Goal: Information Seeking & Learning: Learn about a topic

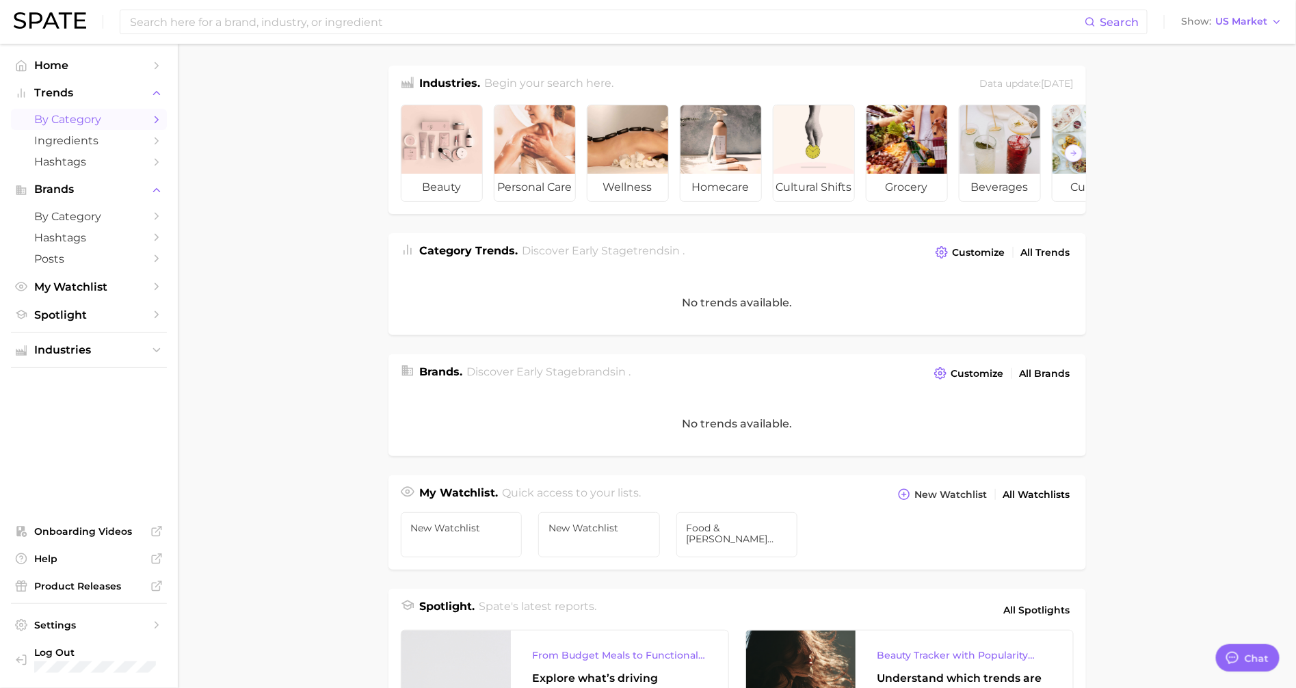
click at [96, 112] on link "by Category" at bounding box center [89, 119] width 156 height 21
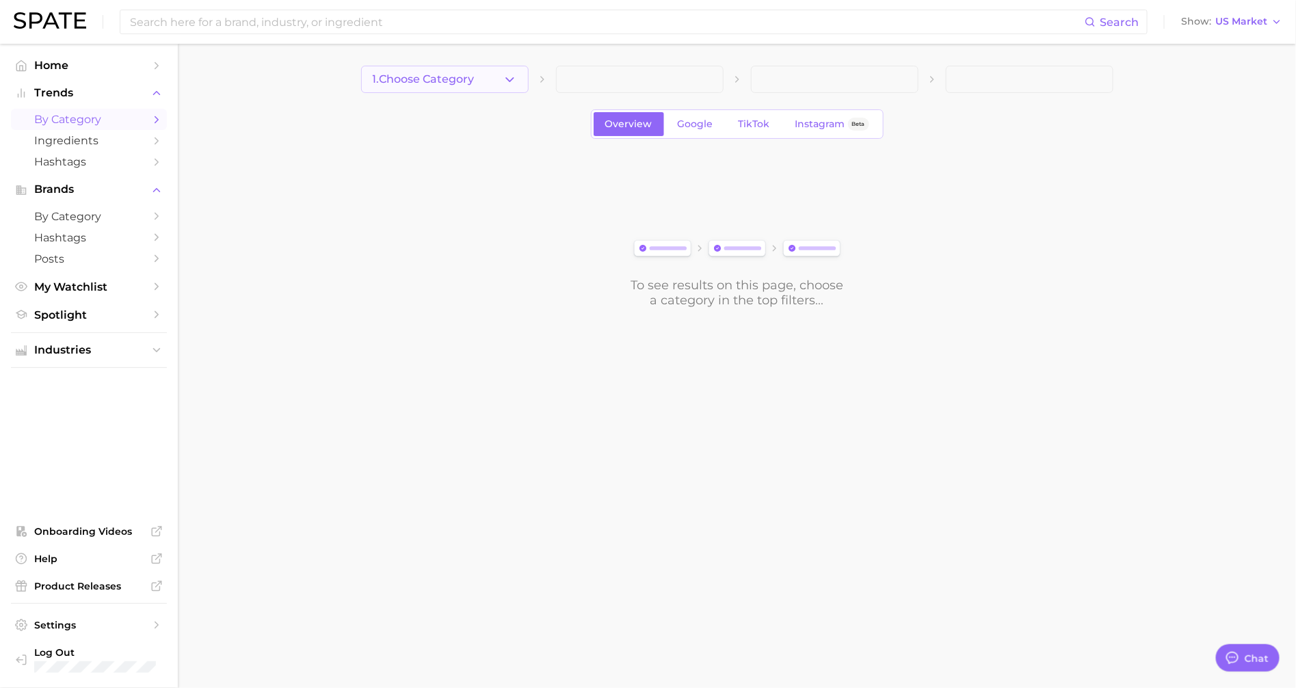
click at [513, 73] on icon "button" at bounding box center [510, 80] width 14 height 14
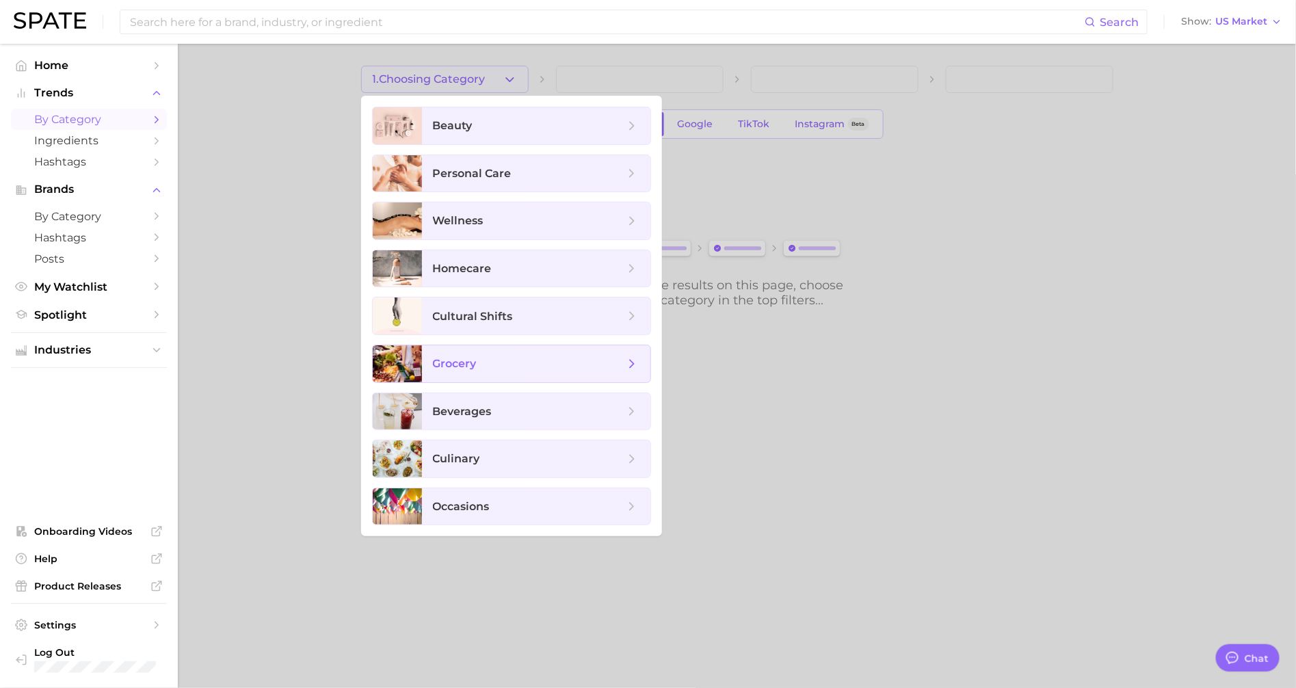
click at [488, 363] on span "grocery" at bounding box center [529, 363] width 192 height 15
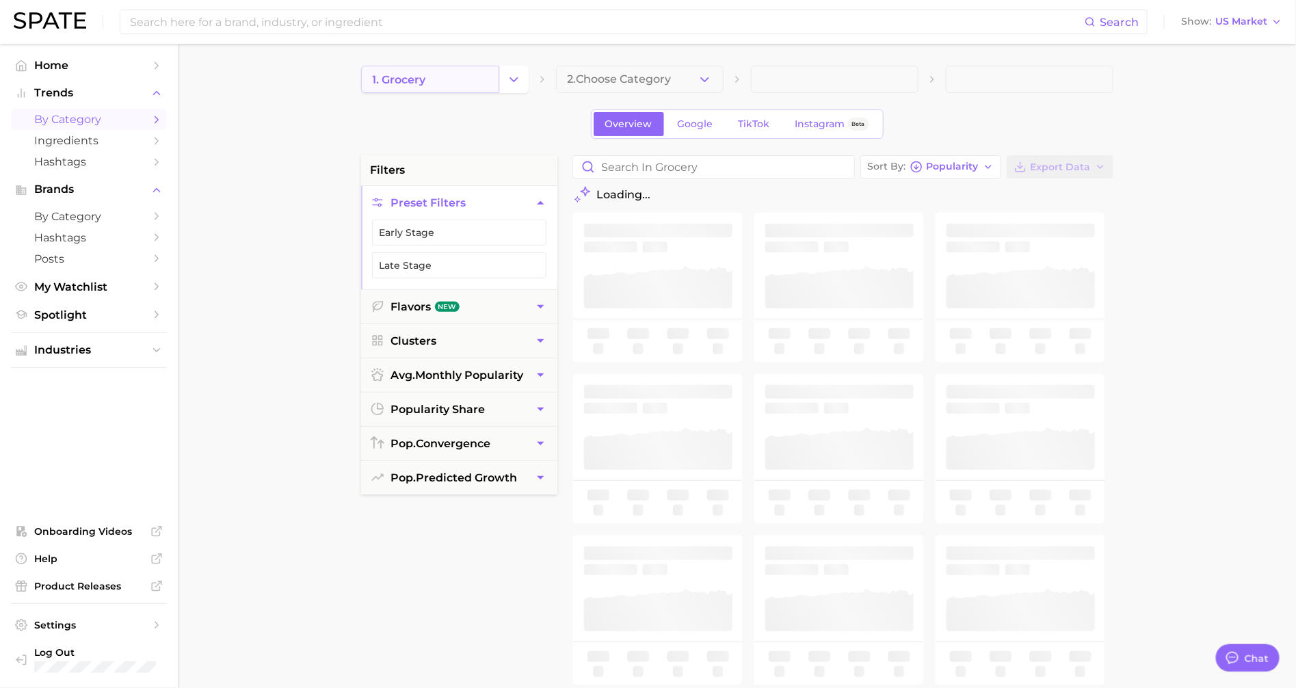
click at [492, 73] on link "1. grocery" at bounding box center [430, 79] width 138 height 27
click at [748, 124] on span "TikTok" at bounding box center [754, 124] width 31 height 12
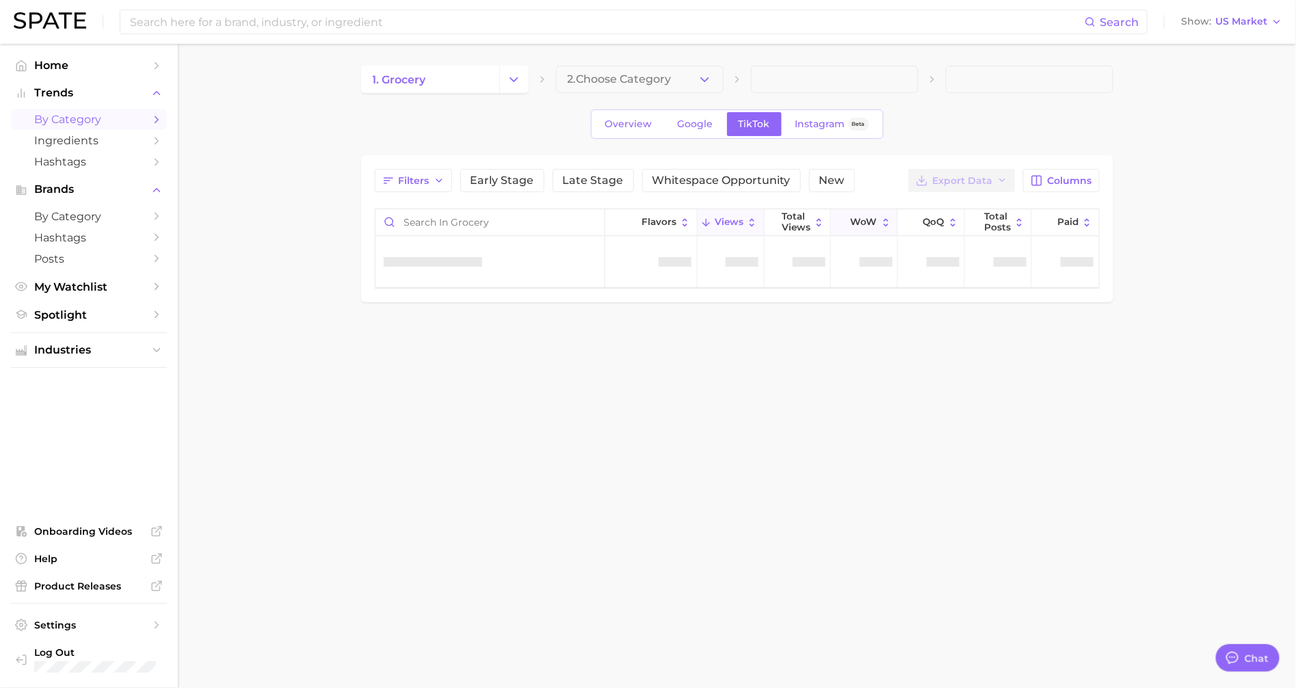
click at [850, 222] on button "WoW" at bounding box center [864, 222] width 67 height 27
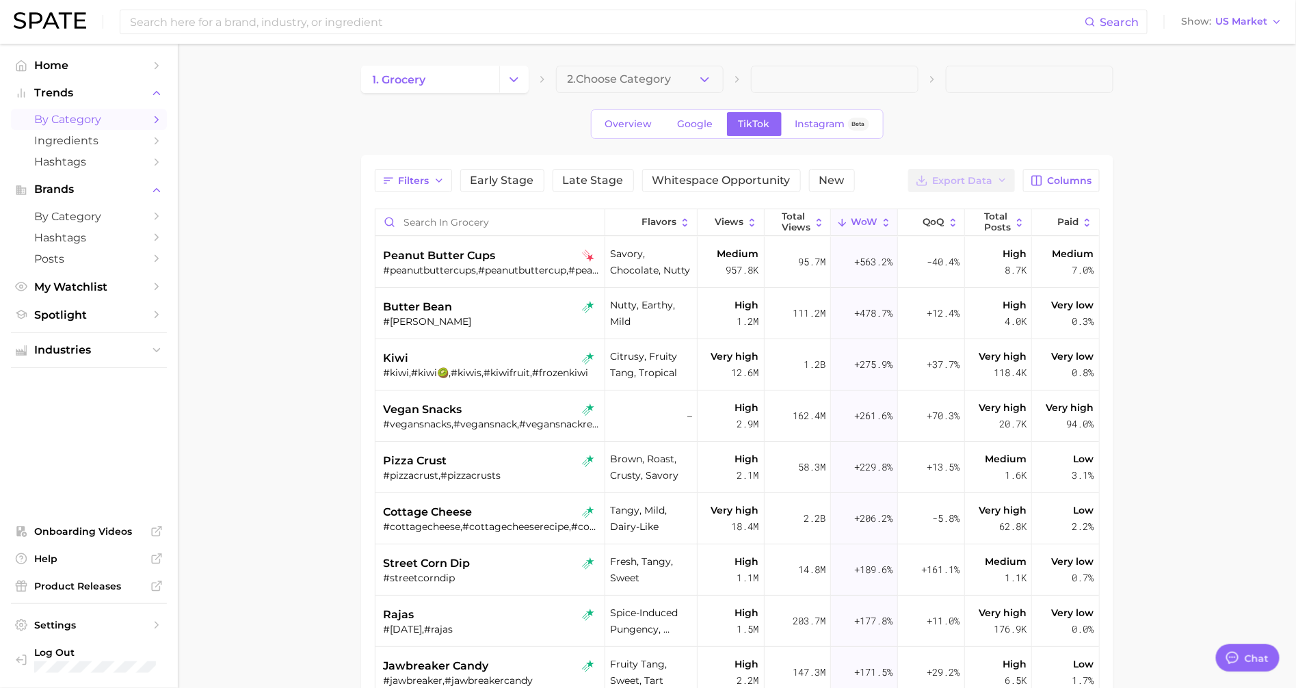
type textarea "x"
click at [395, 179] on button "Filters" at bounding box center [413, 180] width 77 height 23
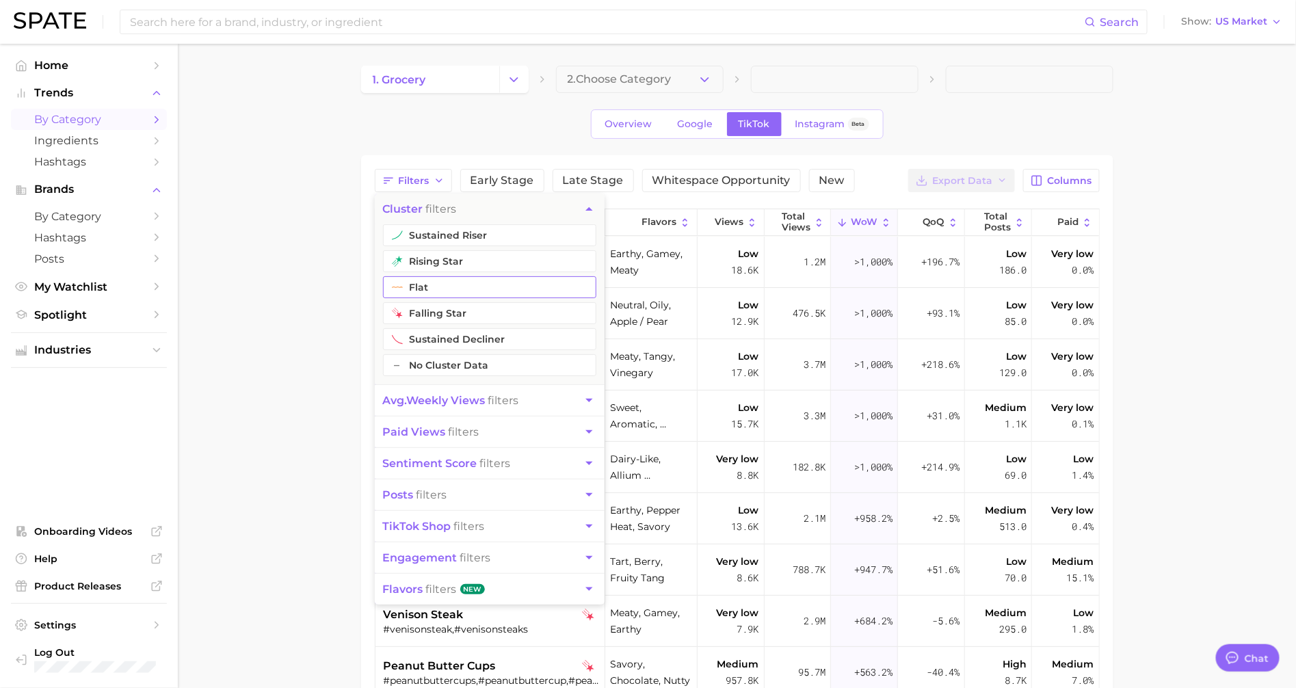
click at [419, 288] on button "flat" at bounding box center [489, 287] width 213 height 22
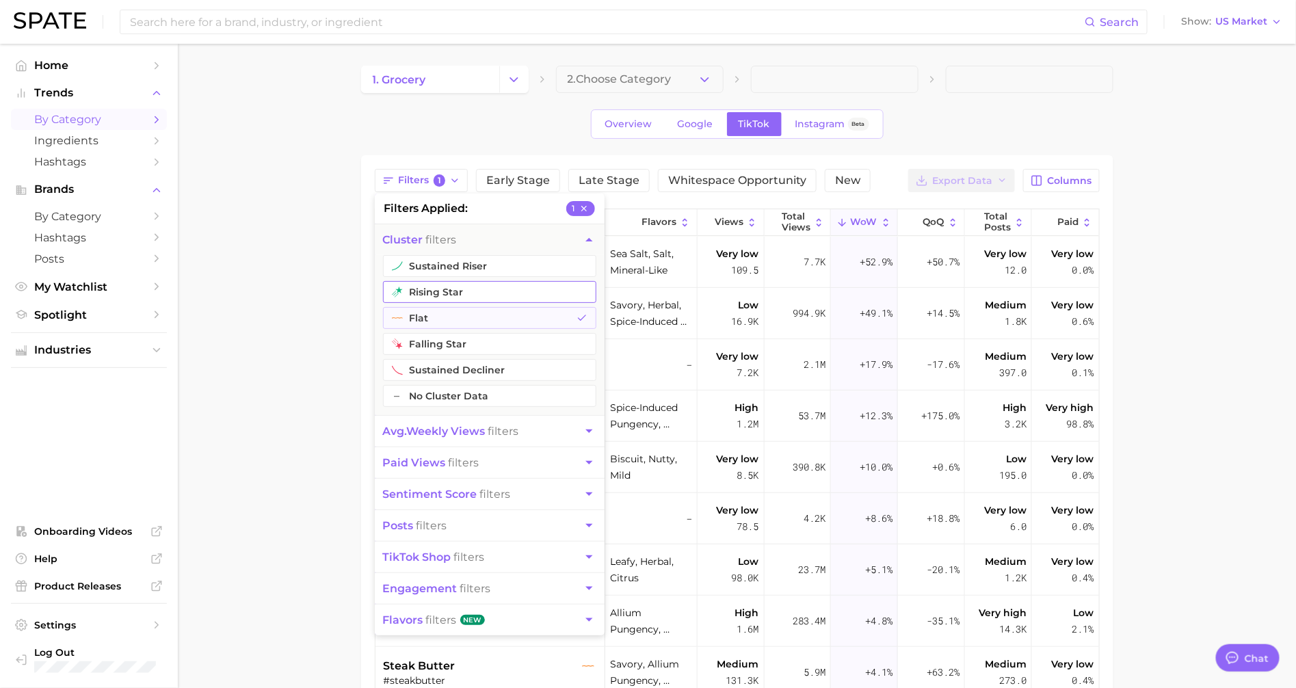
click at [423, 287] on button "rising star" at bounding box center [489, 292] width 213 height 22
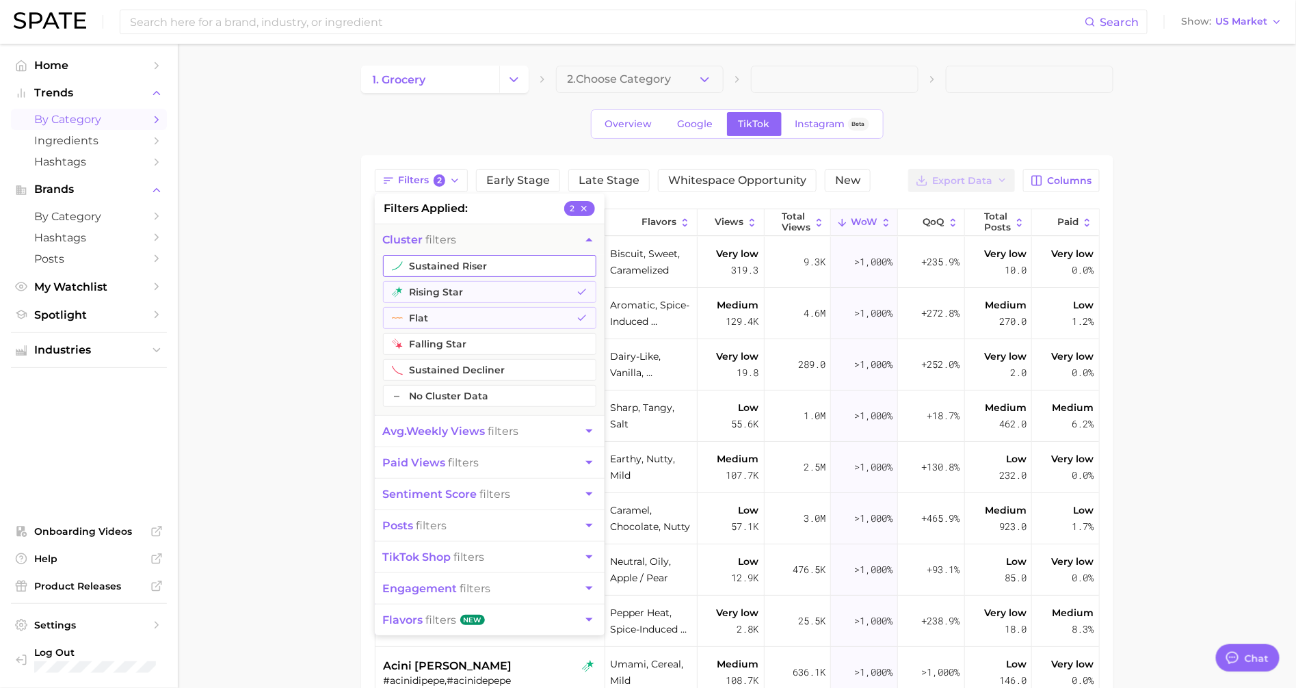
click at [423, 273] on button "sustained riser" at bounding box center [489, 266] width 213 height 22
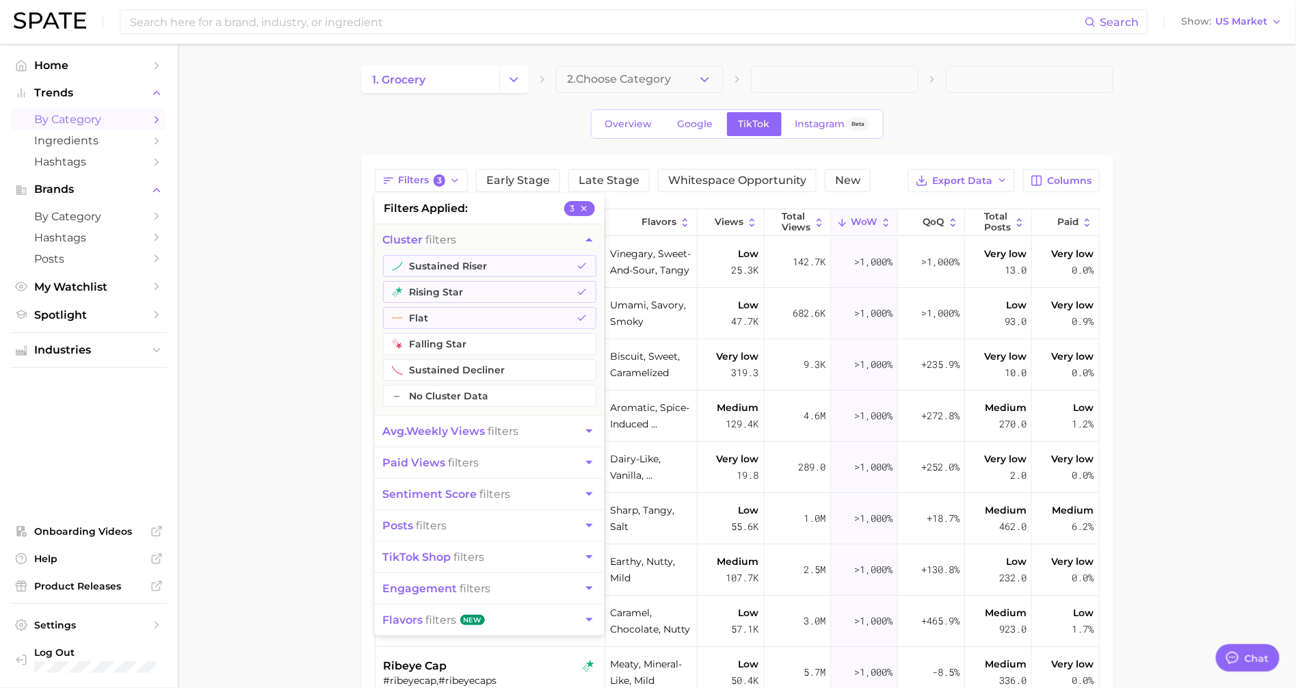
click at [433, 496] on span "sentiment score" at bounding box center [430, 494] width 94 height 13
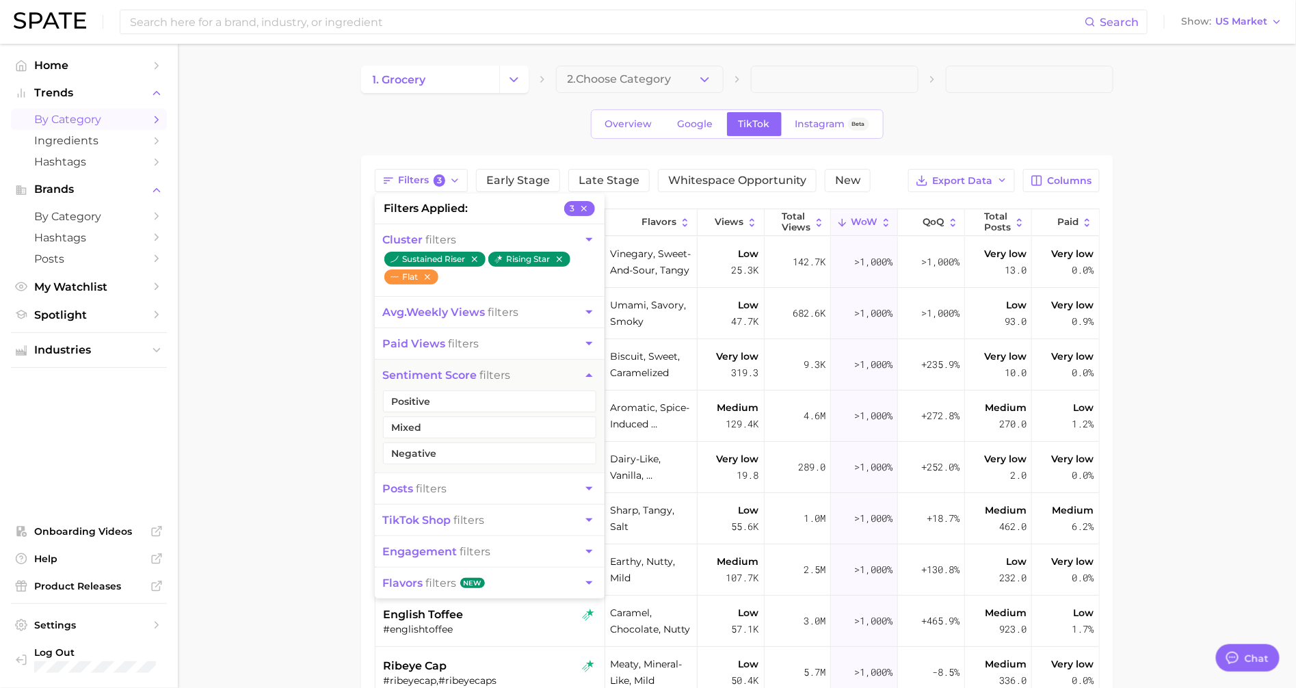
click at [436, 479] on button "posts filters" at bounding box center [490, 488] width 230 height 31
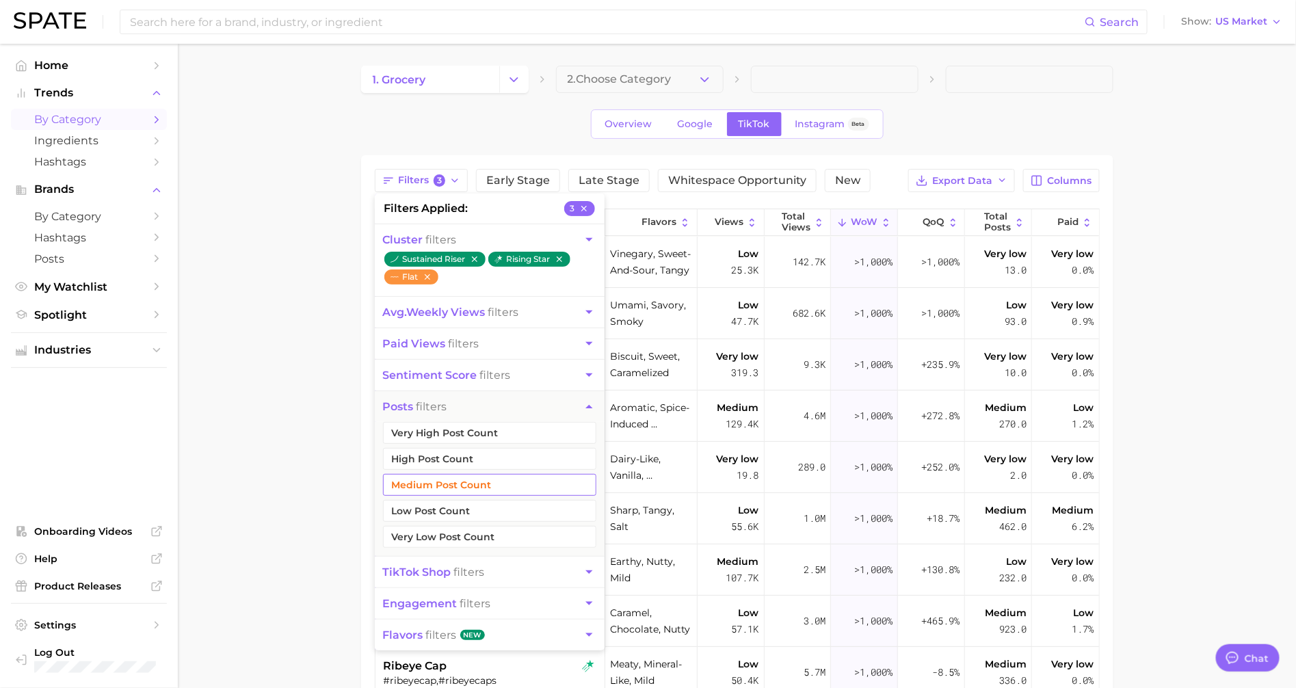
click at [437, 477] on button "Medium Post Count" at bounding box center [489, 485] width 213 height 22
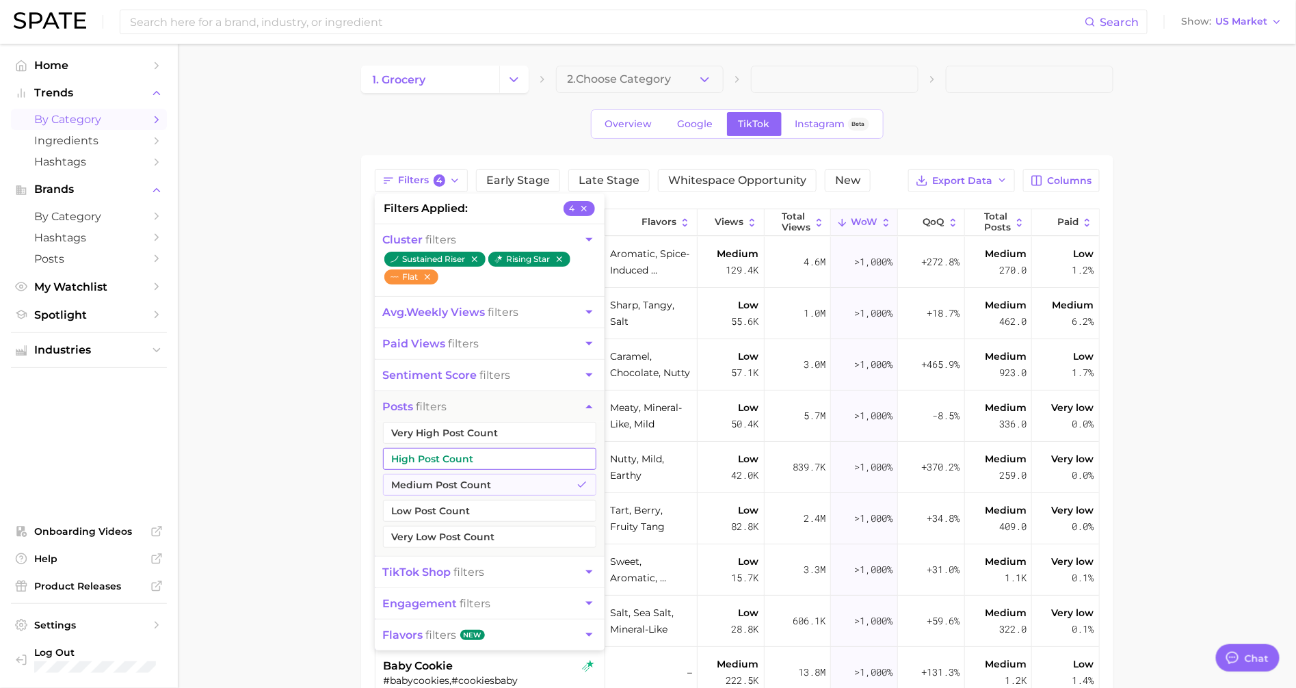
click at [437, 458] on button "High Post Count" at bounding box center [489, 459] width 213 height 22
click at [444, 433] on button "Very High Post Count" at bounding box center [489, 433] width 213 height 22
click at [308, 404] on main "1. grocery 2. Choose Category Overview Google TikTok Instagram Beta Filters 6 f…" at bounding box center [737, 511] width 1118 height 935
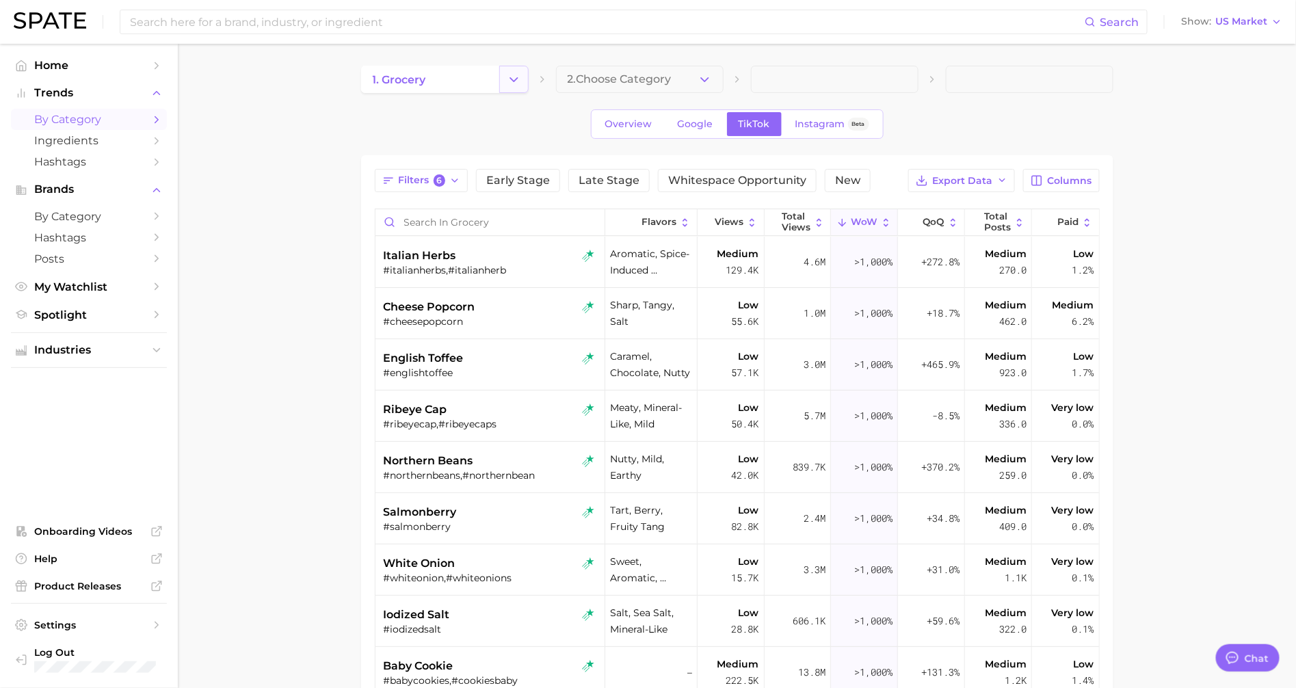
click at [509, 76] on icon "Change Category" at bounding box center [514, 80] width 14 height 14
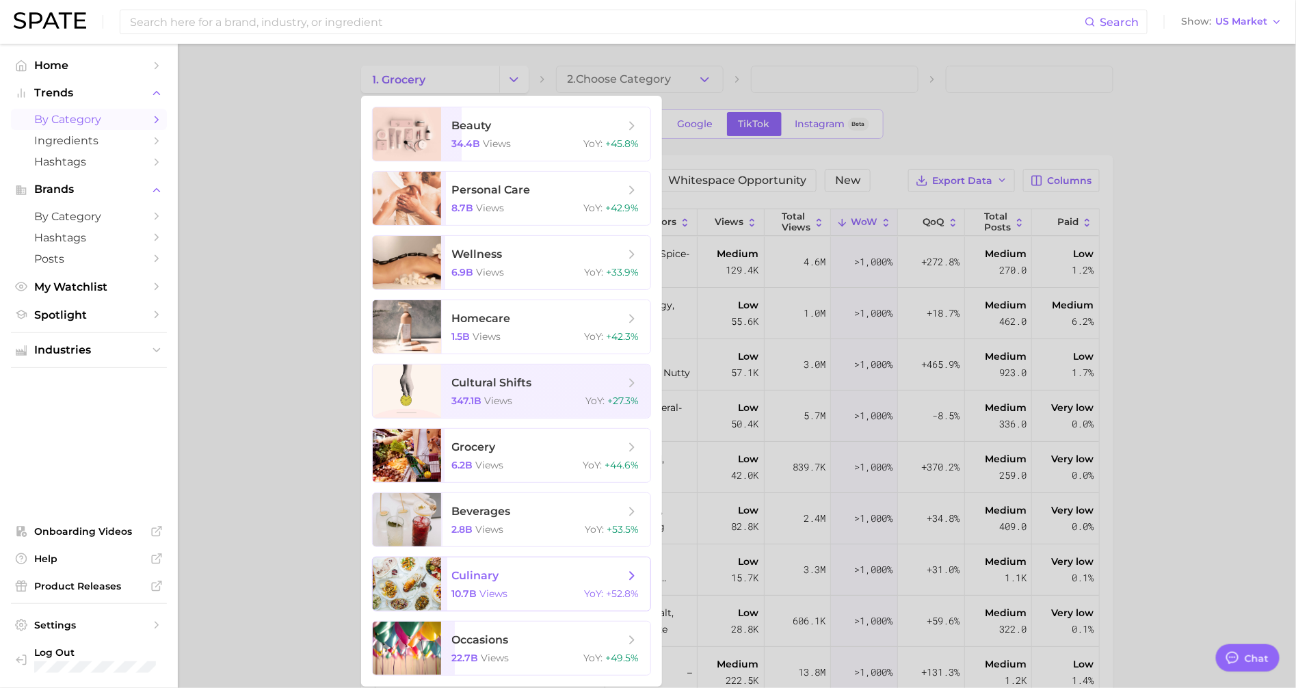
click at [489, 564] on span "culinary 10.7b views YoY : +52.8%" at bounding box center [545, 583] width 209 height 53
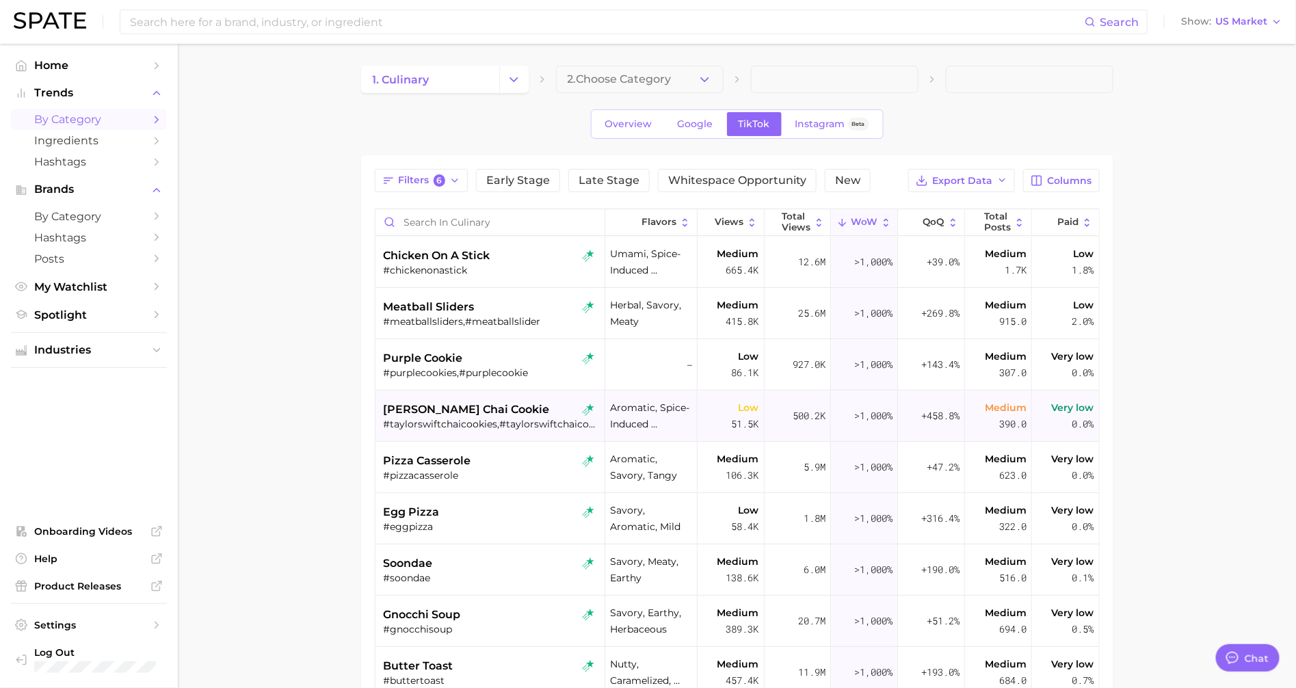
click at [406, 399] on div "[PERSON_NAME] chai cookie #taylorswiftchaicookies,#taylorswiftchaicookie" at bounding box center [492, 416] width 216 height 51
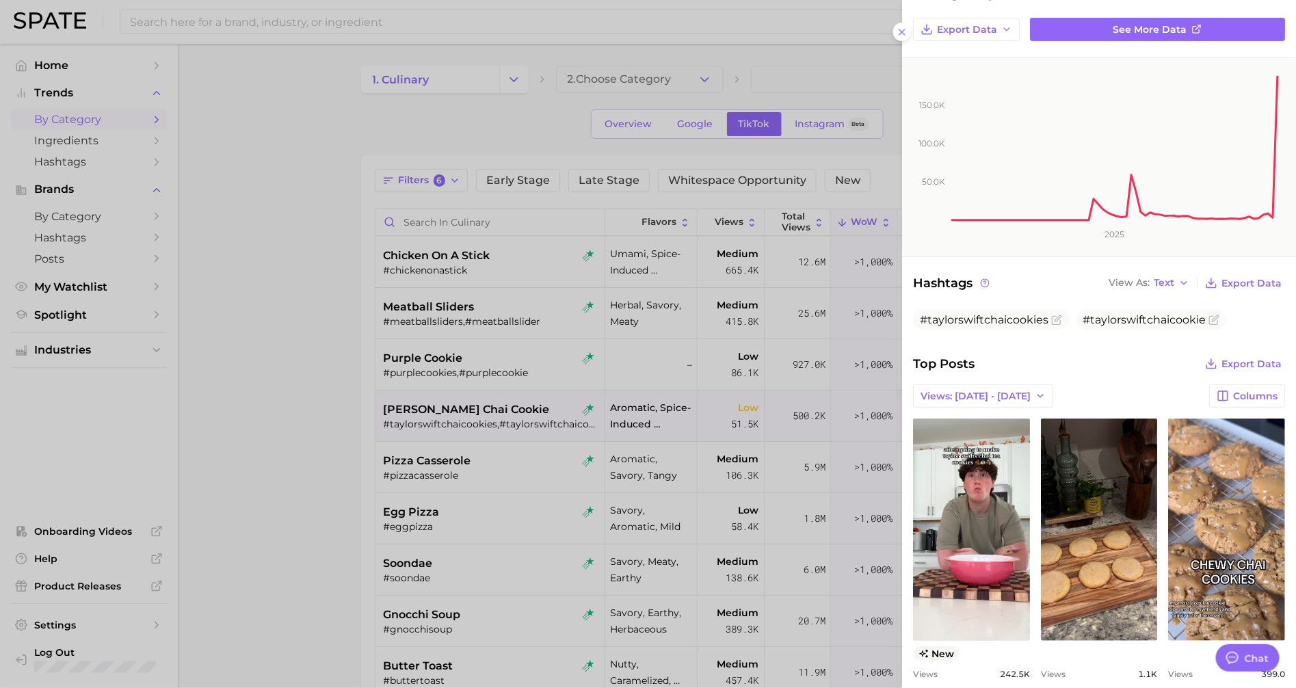
scroll to position [296, 0]
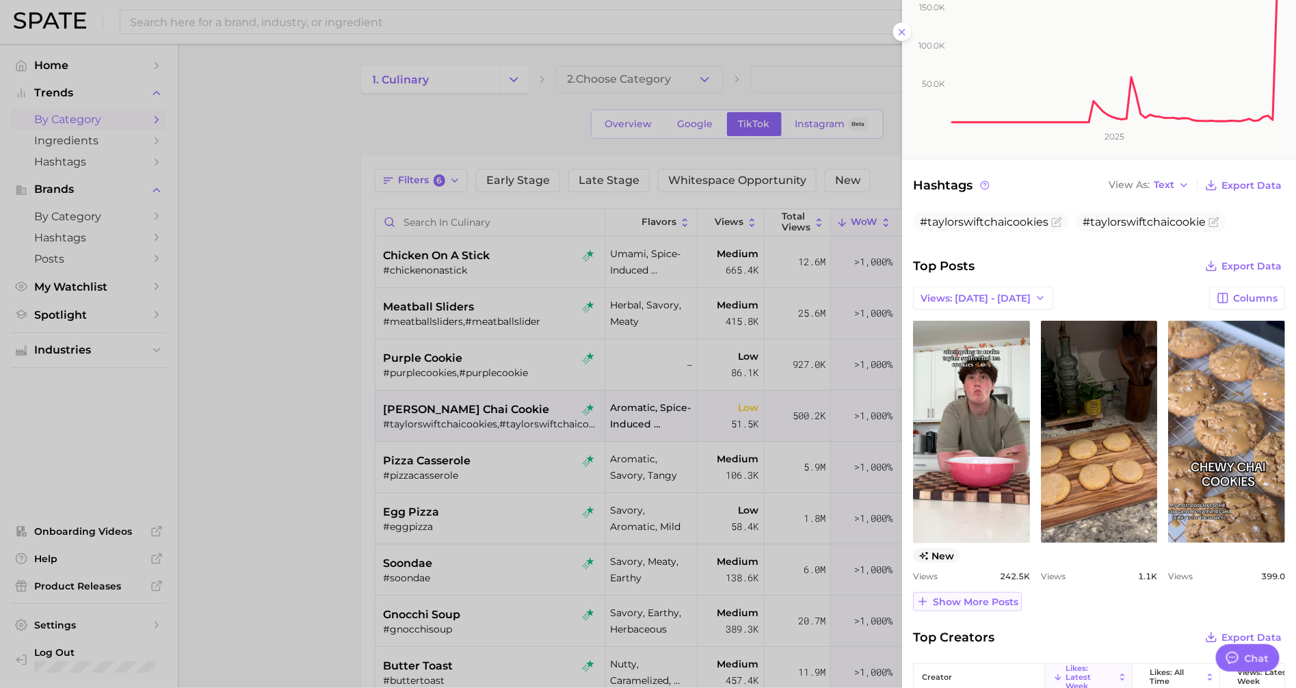
click at [944, 598] on span "Show more posts" at bounding box center [976, 602] width 86 height 12
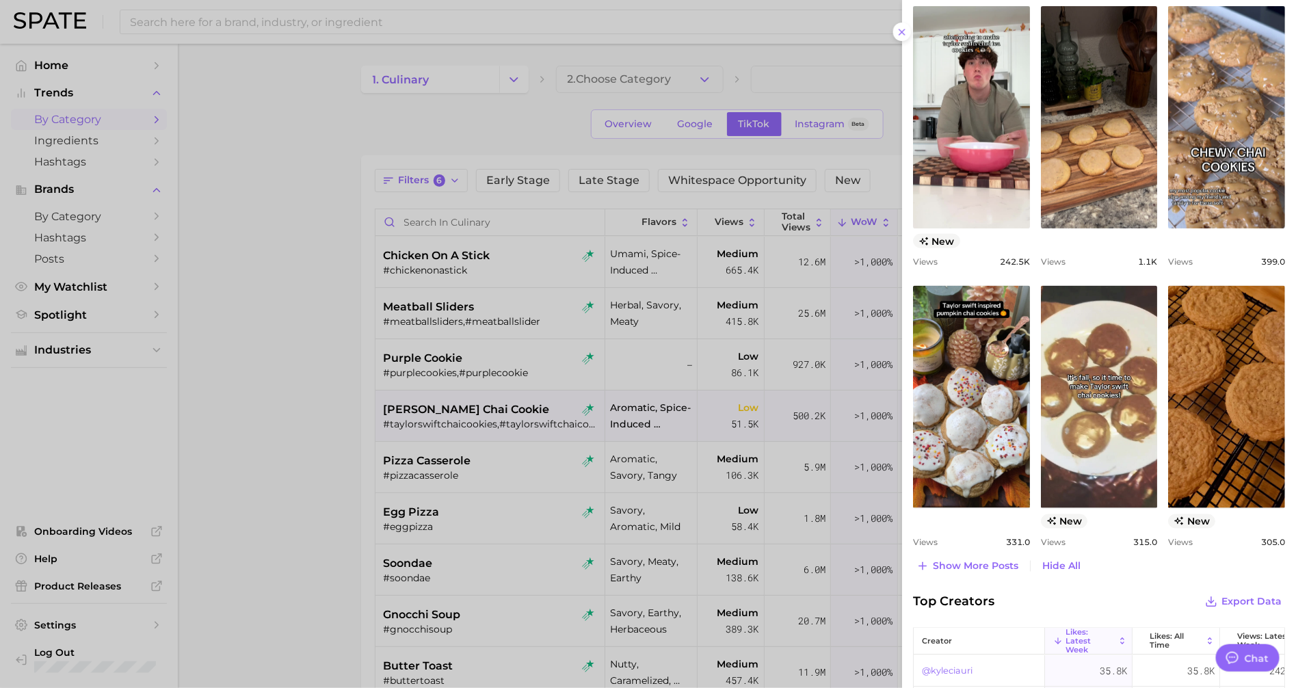
scroll to position [609, 0]
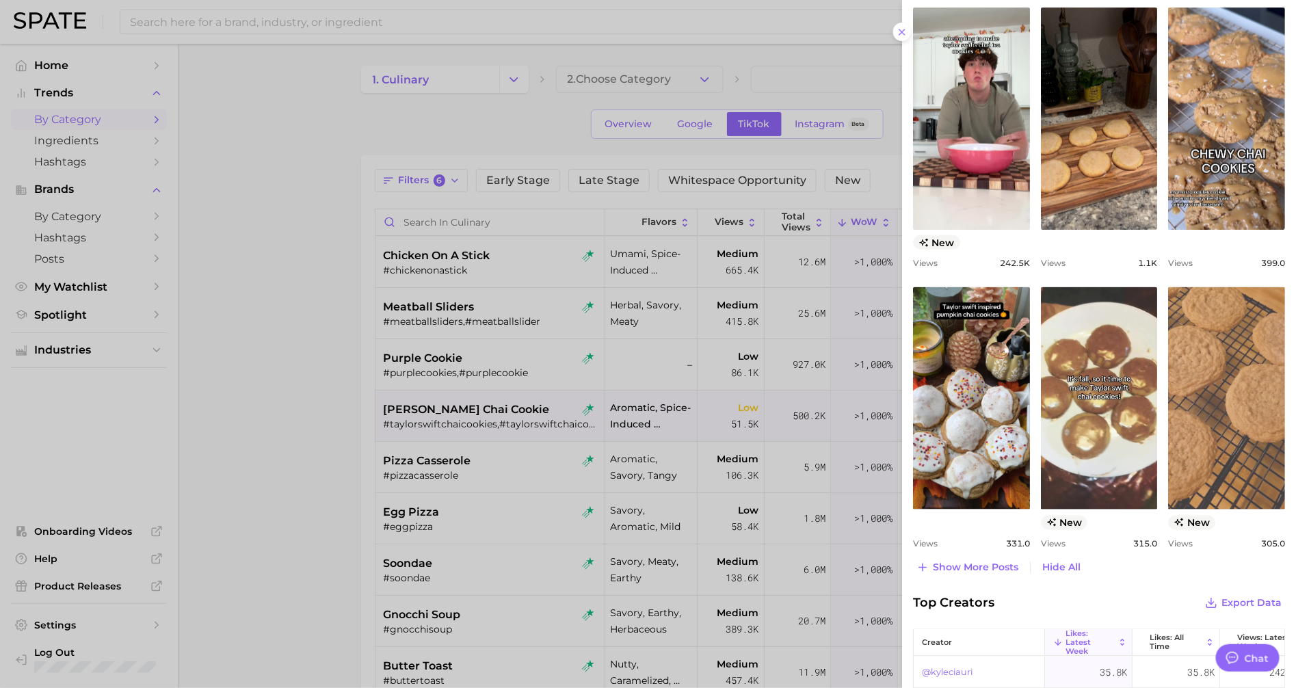
click at [1216, 337] on link "view post on TikTok" at bounding box center [1226, 398] width 117 height 222
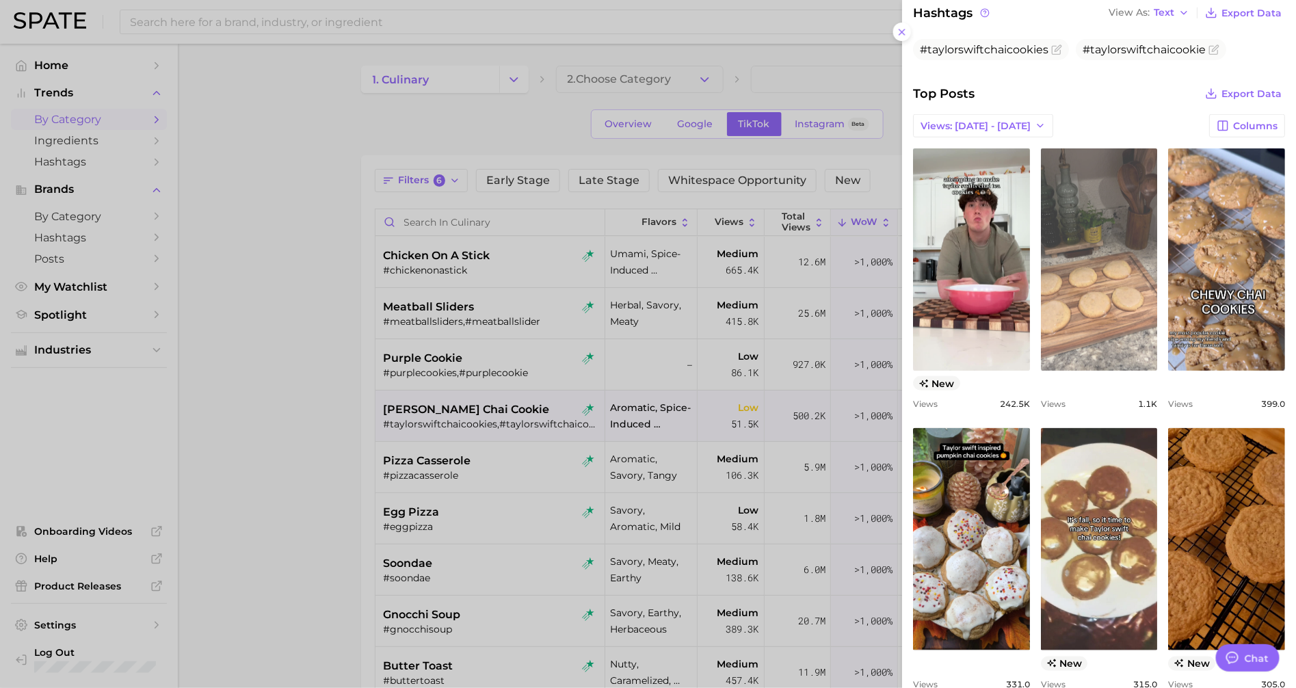
scroll to position [318, 0]
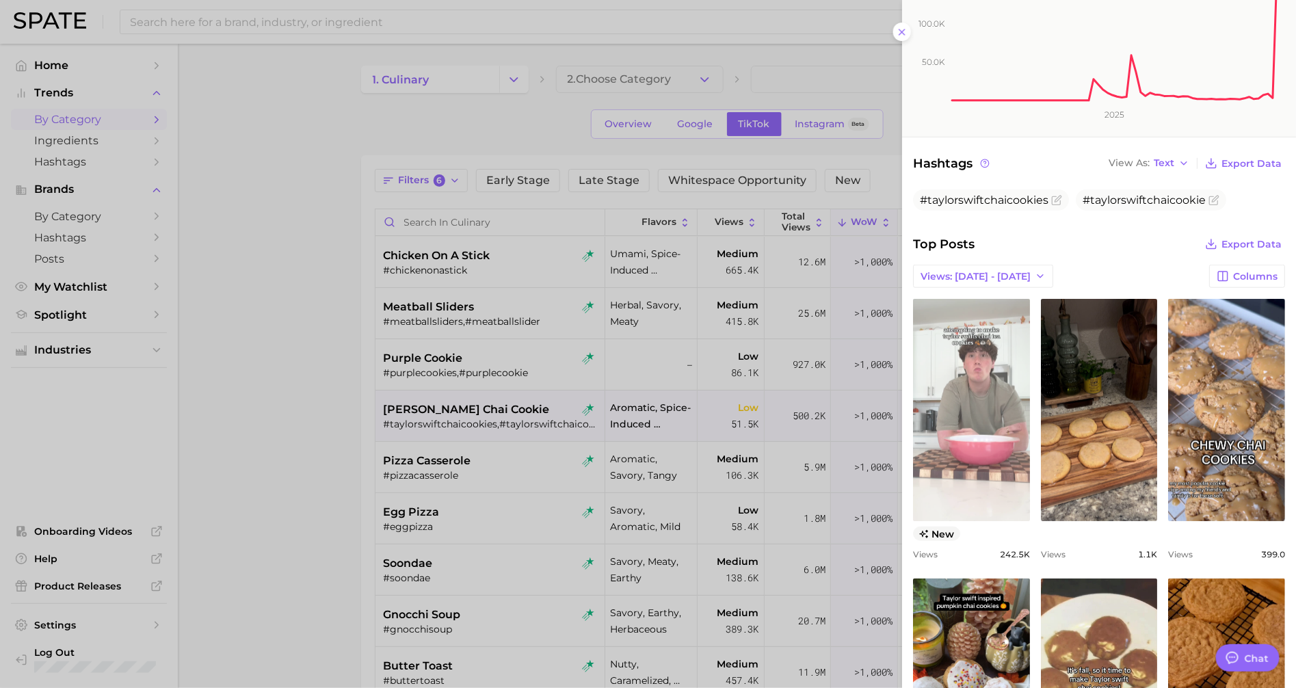
click at [987, 338] on link "view post on TikTok" at bounding box center [971, 410] width 117 height 222
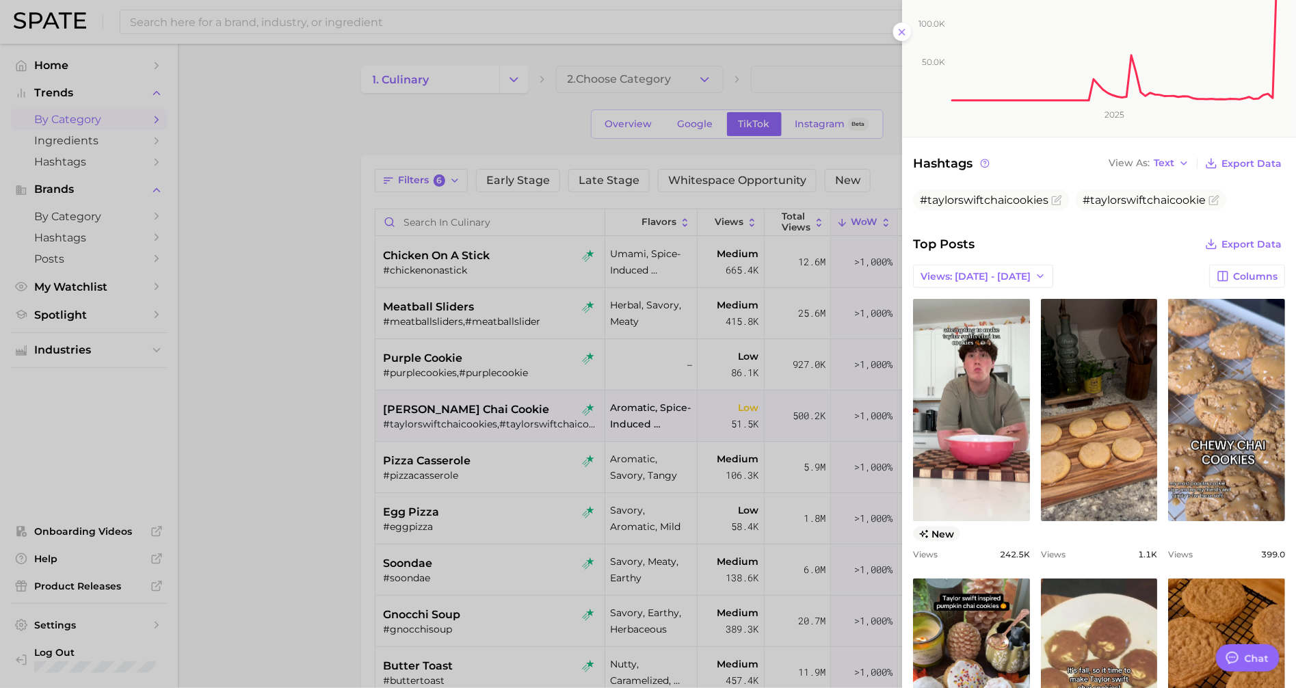
click at [349, 421] on div at bounding box center [648, 344] width 1296 height 688
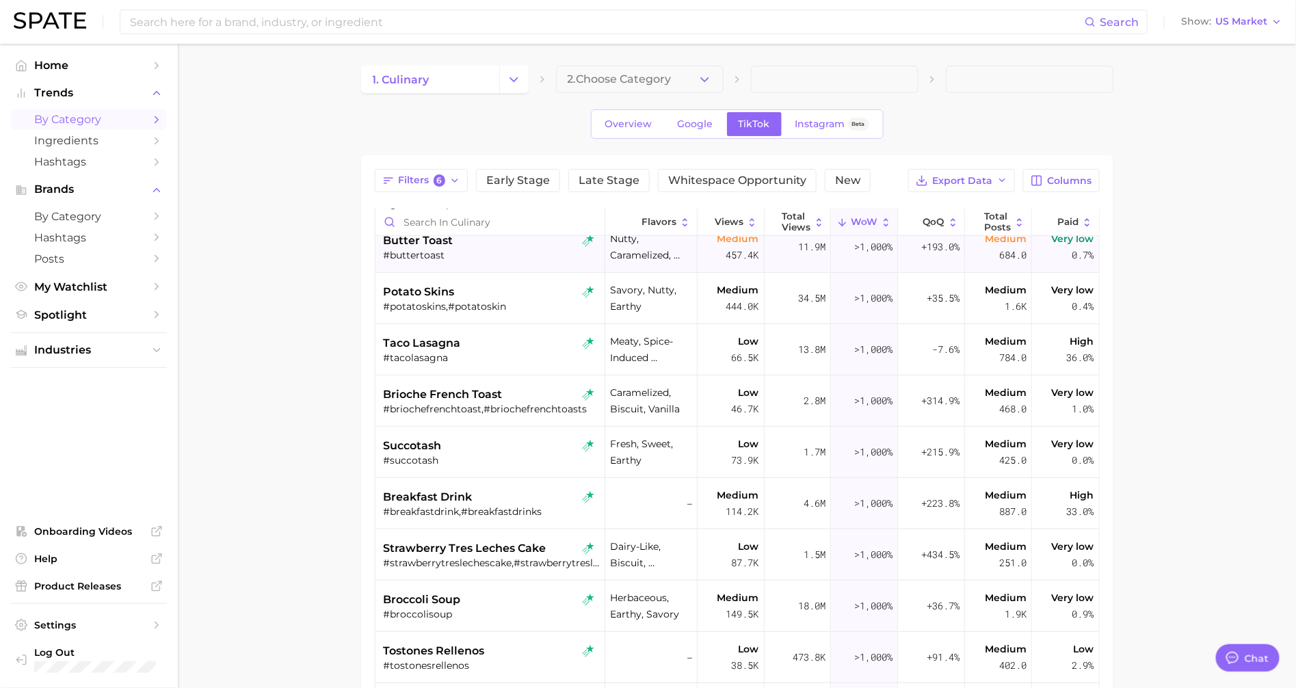
scroll to position [446, 0]
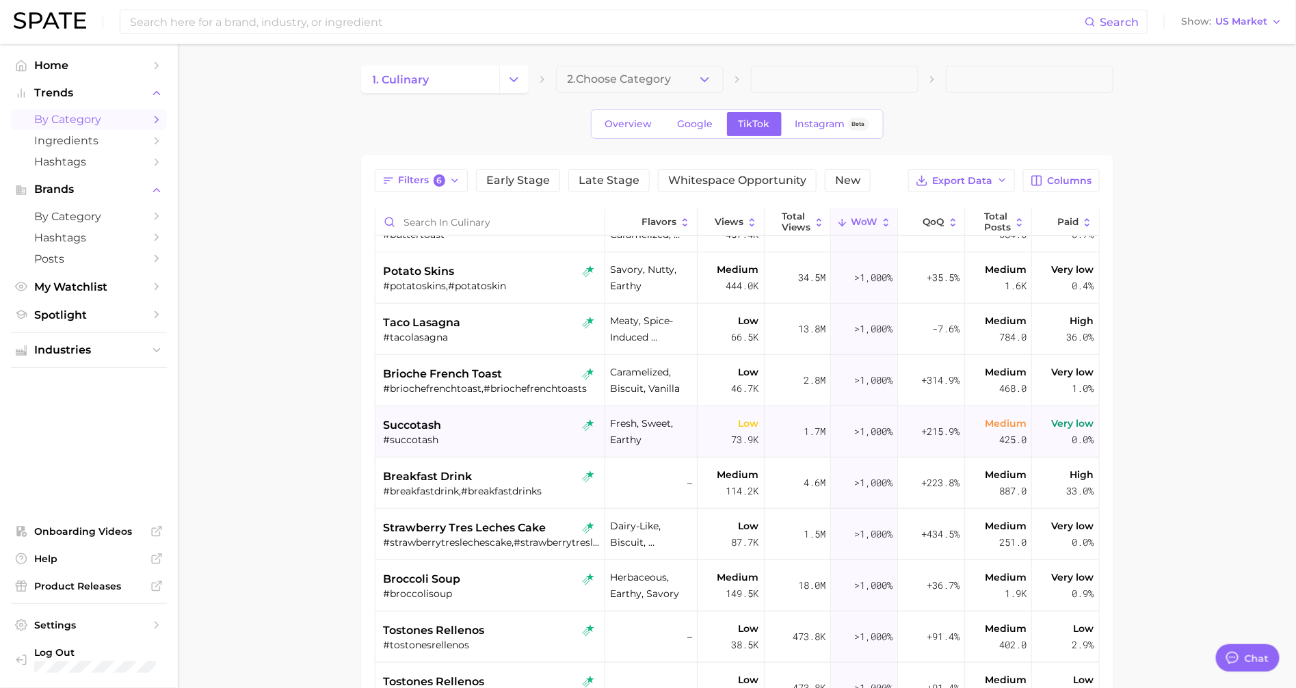
click at [503, 437] on div "#succotash" at bounding box center [492, 440] width 216 height 12
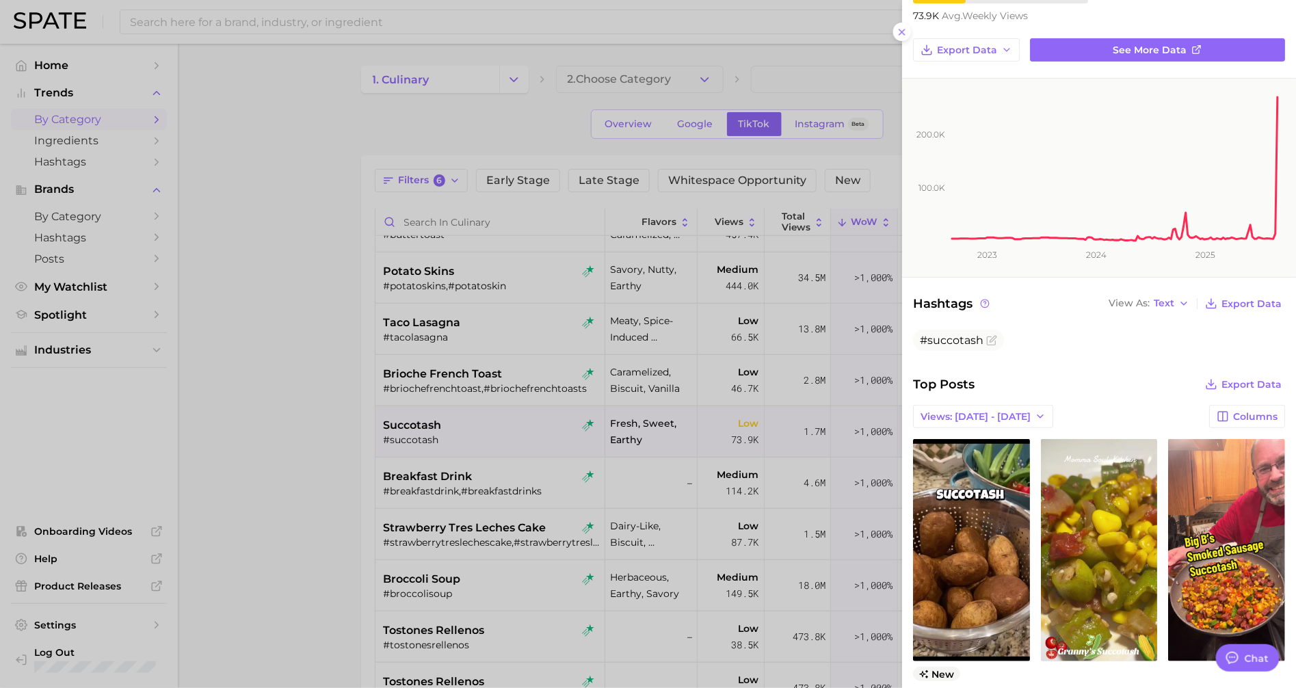
scroll to position [255, 0]
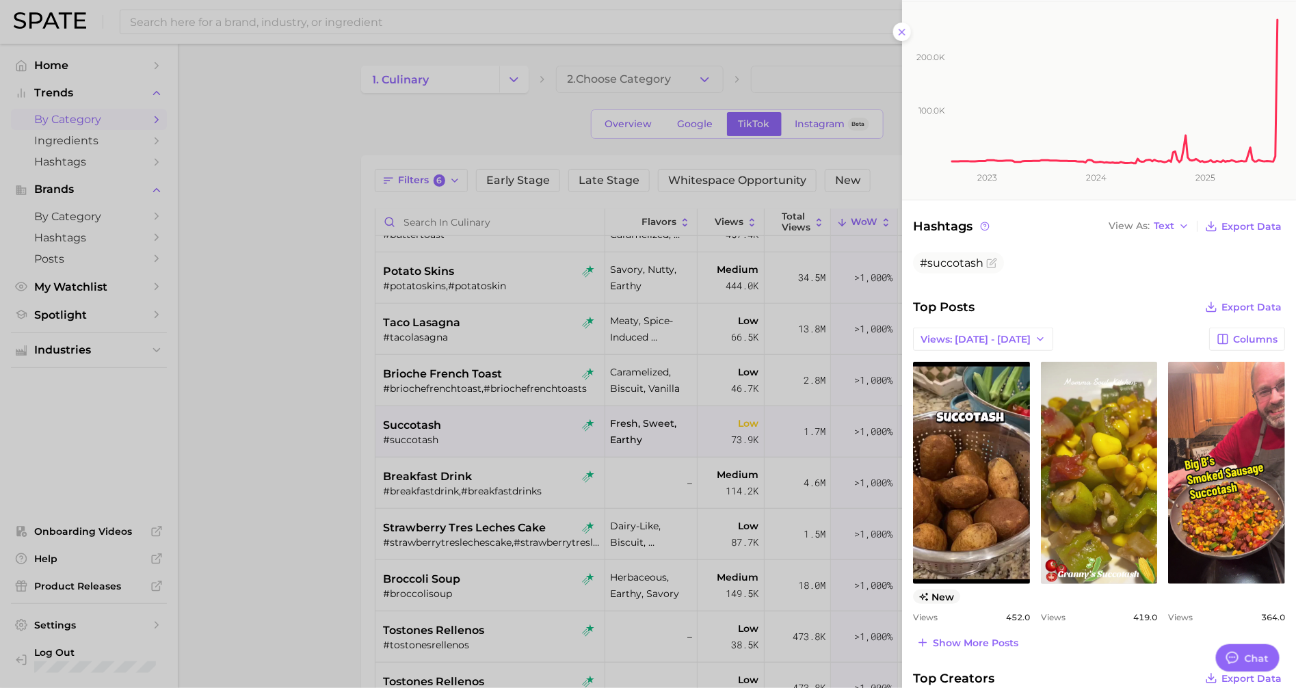
click at [502, 497] on div at bounding box center [648, 344] width 1296 height 688
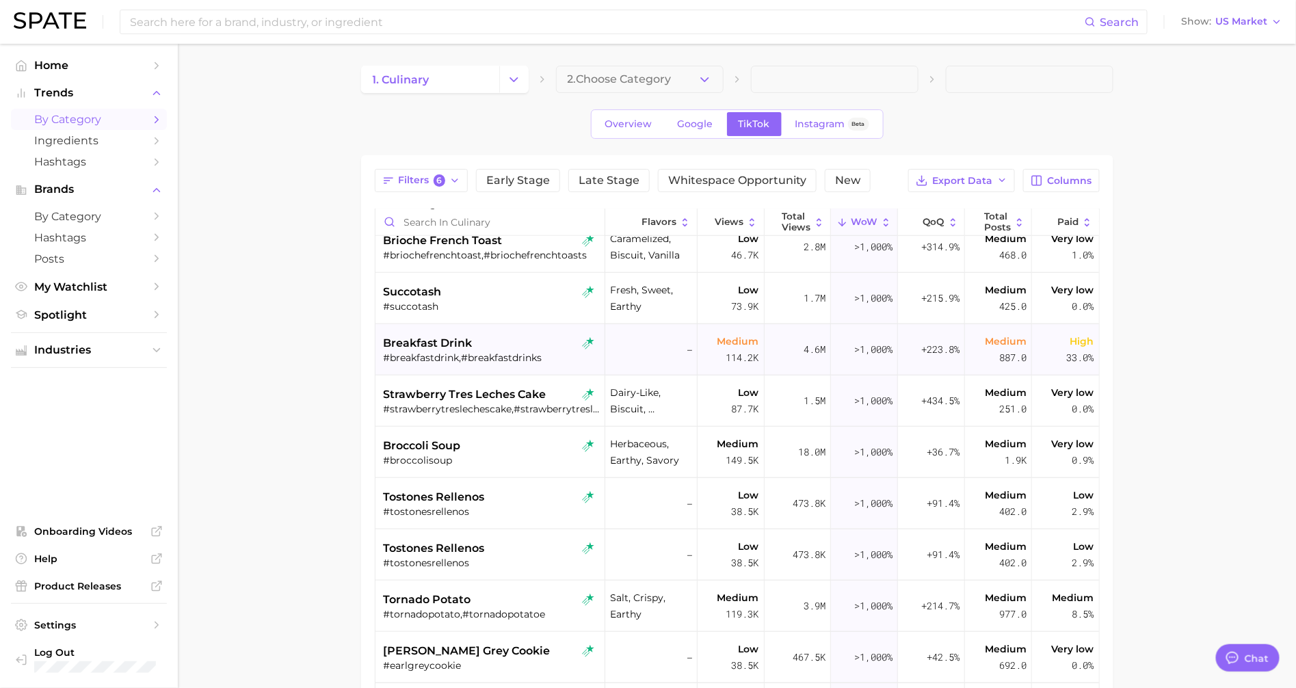
scroll to position [583, 0]
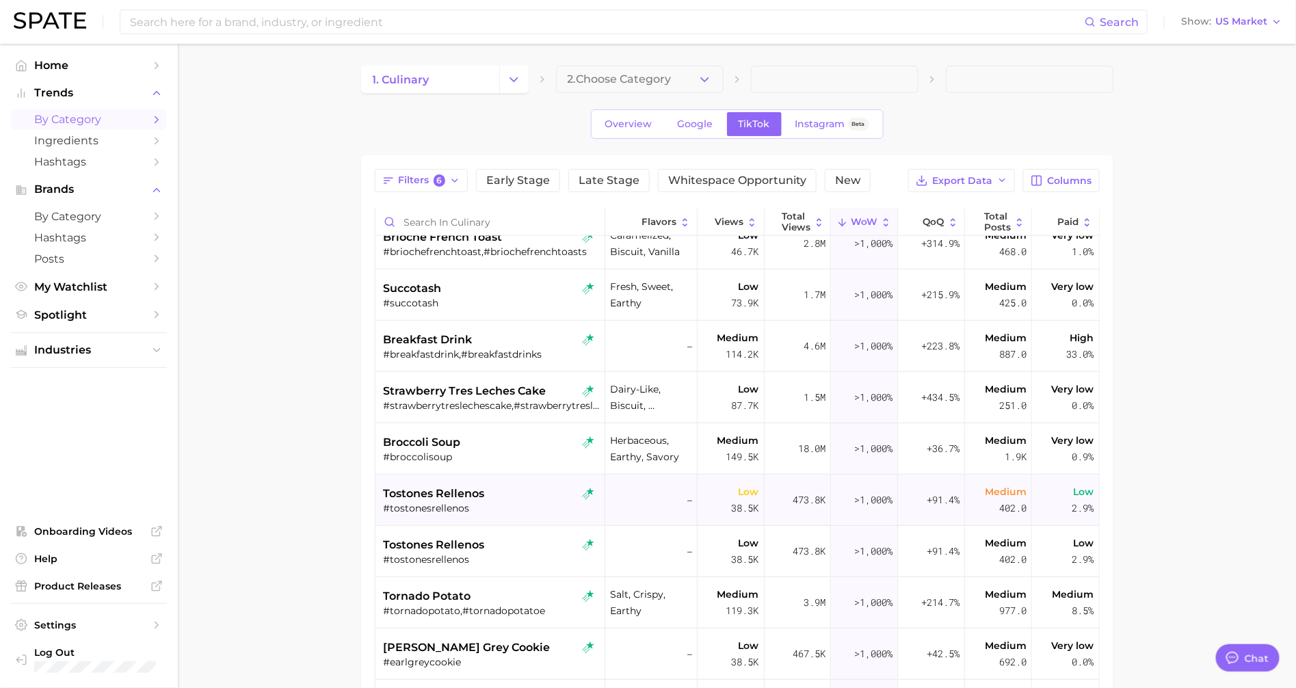
click at [521, 490] on div "tostones rellenos" at bounding box center [492, 494] width 216 height 16
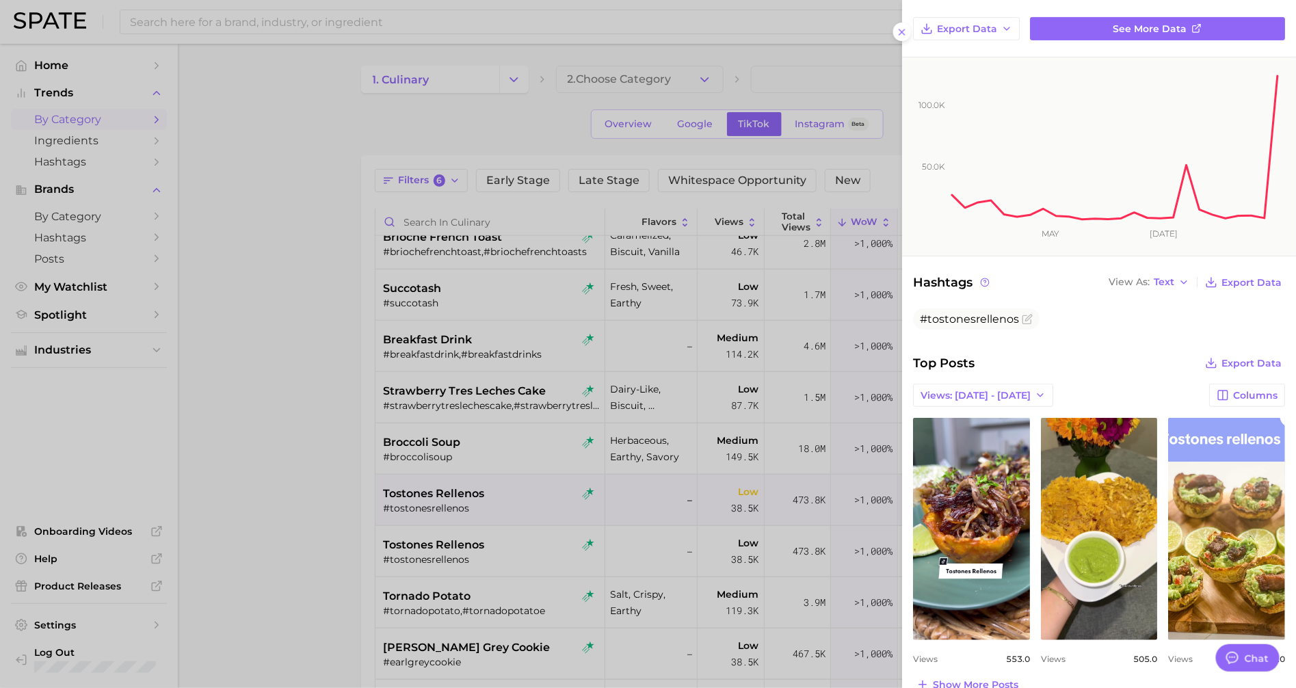
scroll to position [269, 0]
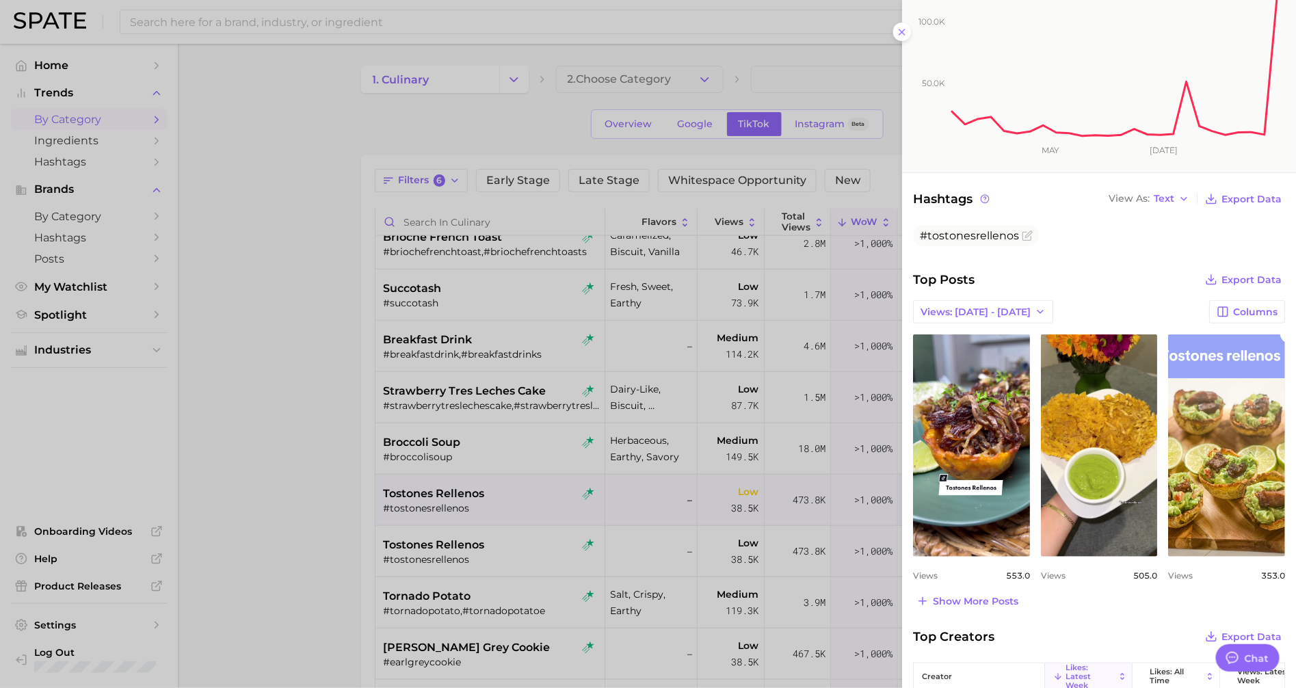
click at [380, 503] on div at bounding box center [648, 344] width 1296 height 688
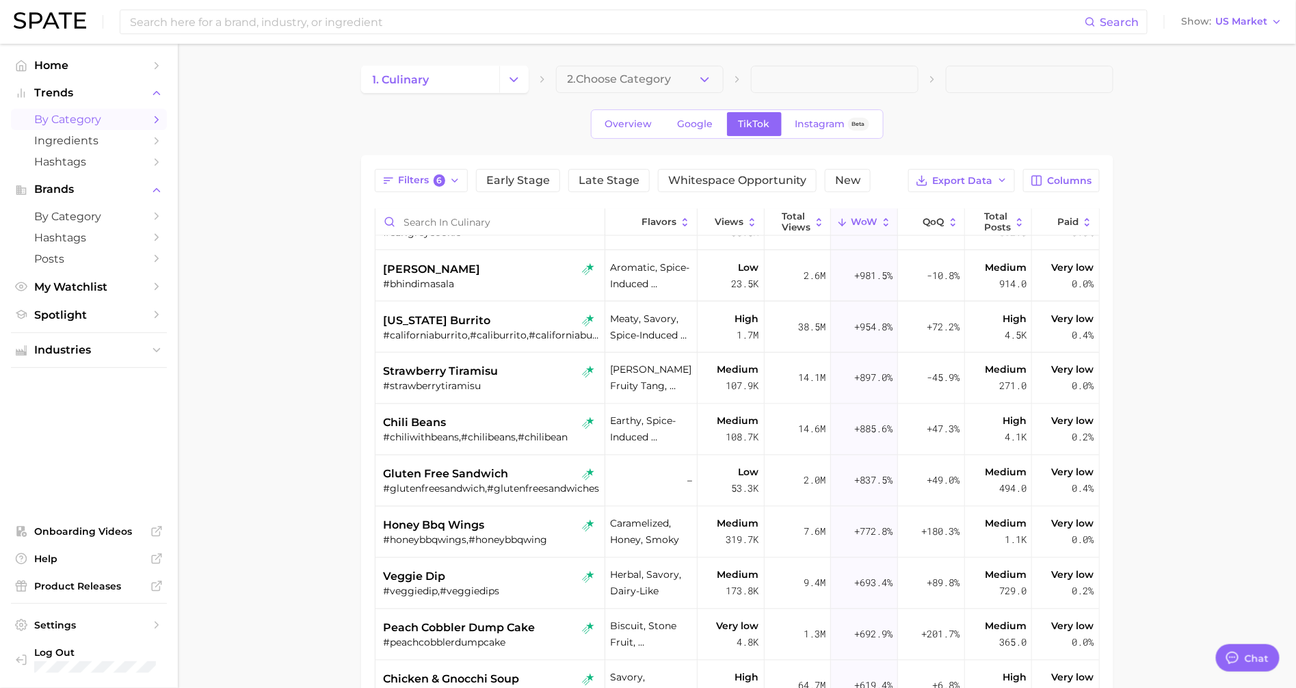
scroll to position [1089, 0]
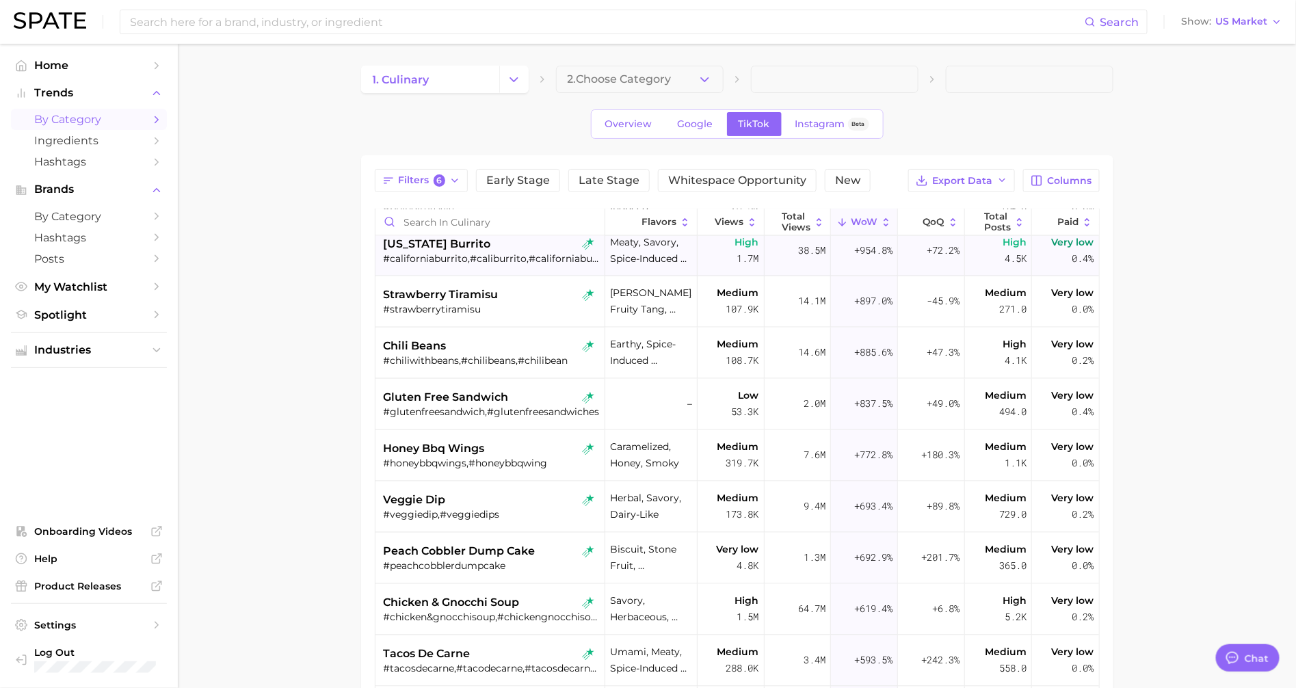
click at [546, 252] on div "#californiaburrito,#caliburrito,#californiaburritos" at bounding box center [492, 258] width 216 height 12
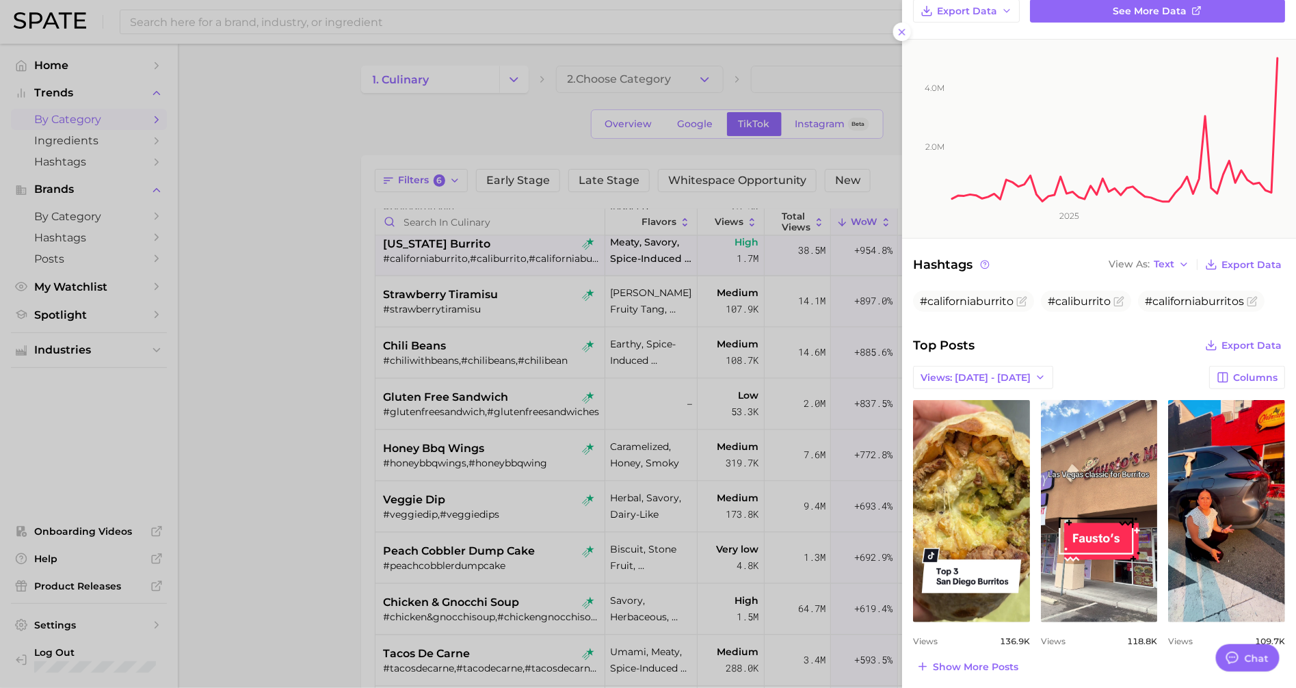
scroll to position [336, 0]
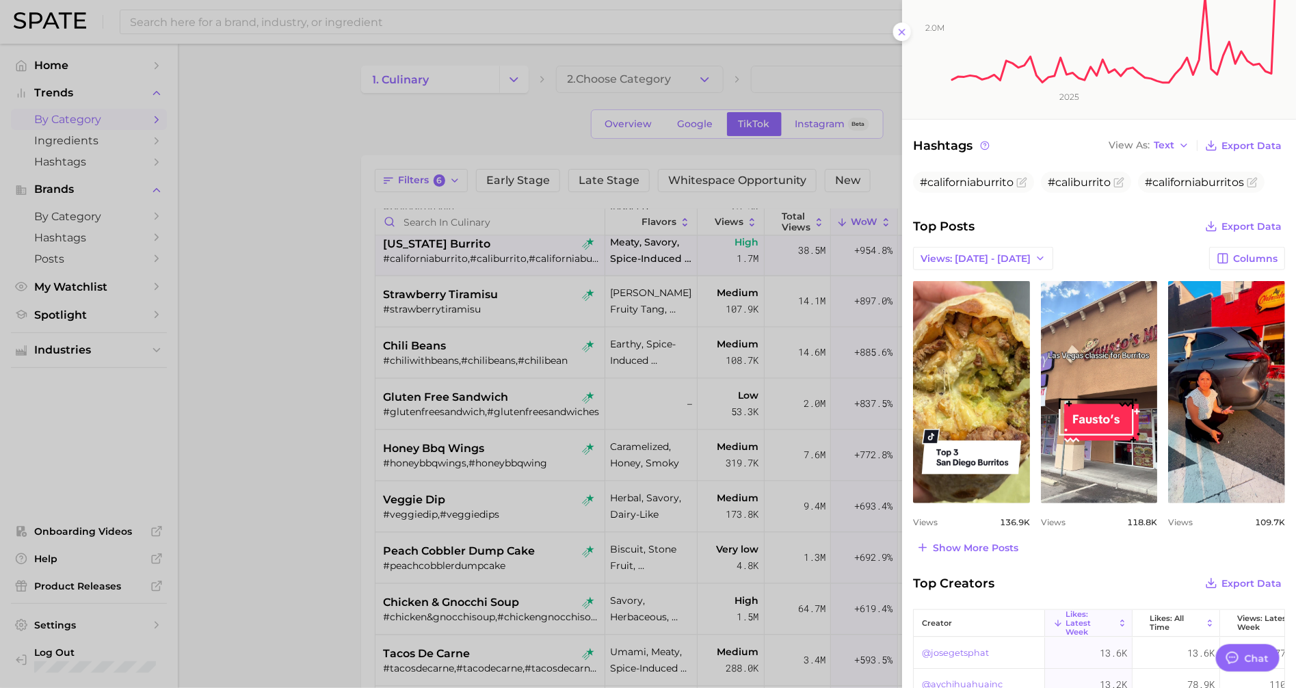
click at [302, 353] on div at bounding box center [648, 344] width 1296 height 688
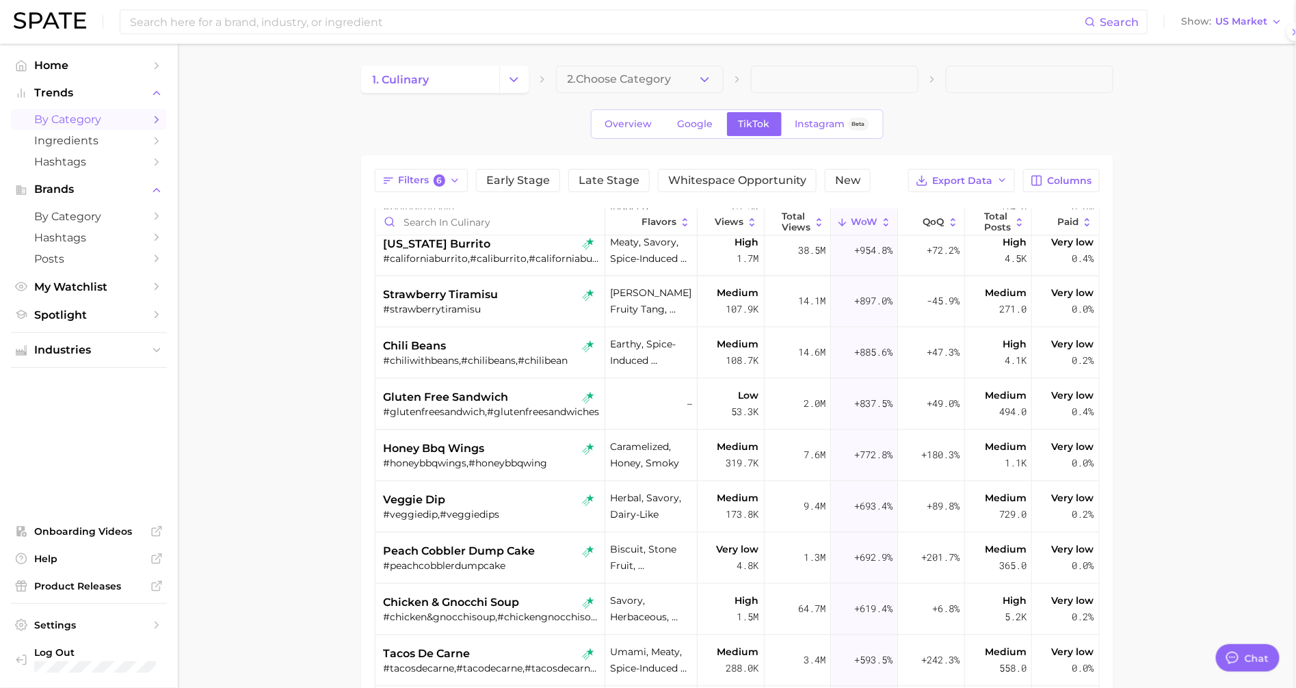
click at [302, 352] on main "1. culinary 2. Choose Category Overview Google TikTok Instagram Beta Filters 6 …" at bounding box center [737, 511] width 1118 height 935
